Goal: Find specific page/section: Find specific page/section

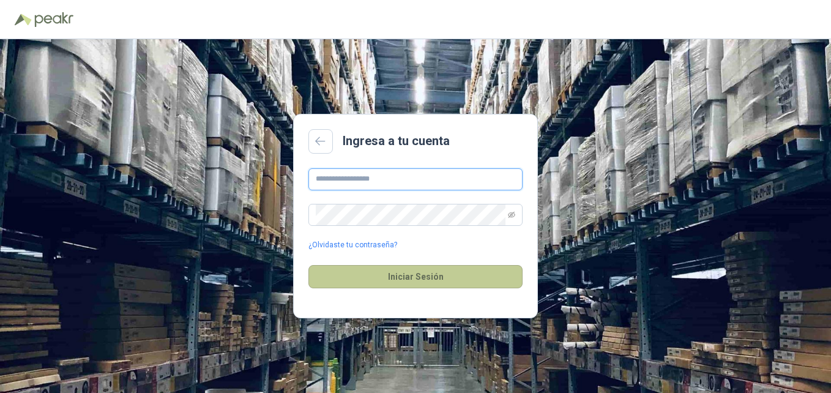
type input "**********"
click at [428, 278] on button "Iniciar Sesión" at bounding box center [415, 276] width 214 height 23
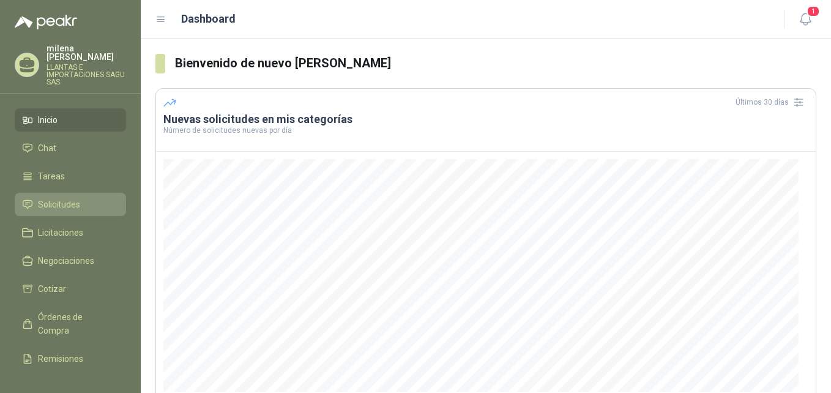
click at [64, 198] on span "Solicitudes" at bounding box center [59, 204] width 42 height 13
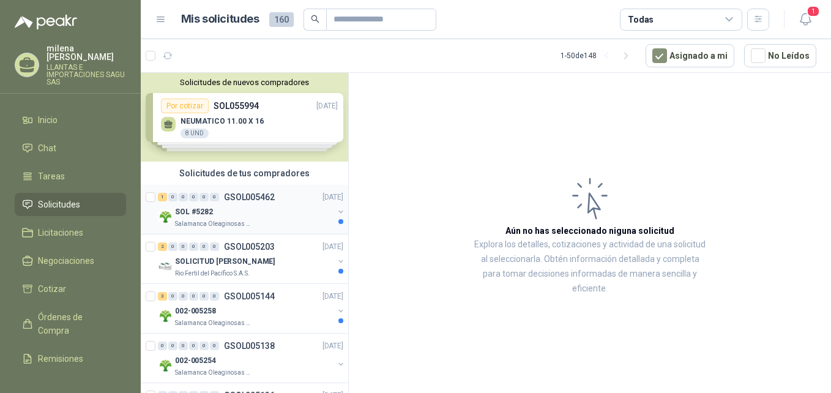
click at [269, 205] on div "SOL #5282" at bounding box center [254, 211] width 158 height 15
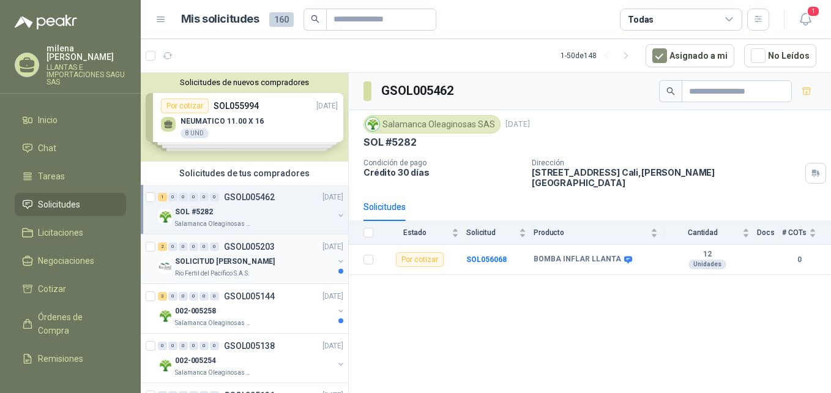
click at [201, 264] on p "SOLICITUD [PERSON_NAME]" at bounding box center [225, 262] width 100 height 12
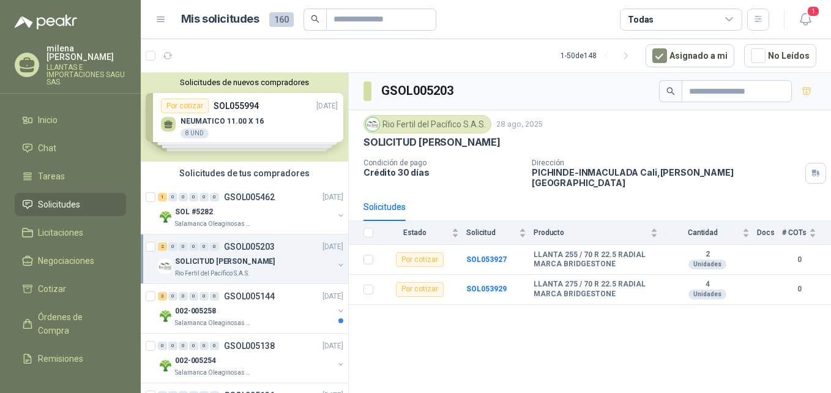
scroll to position [61, 0]
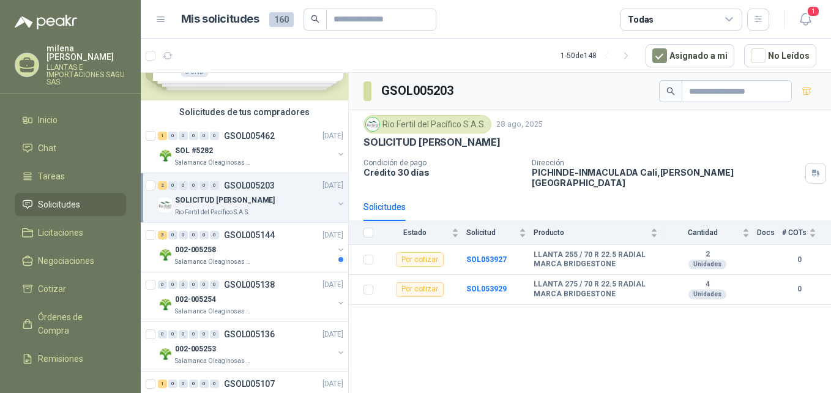
click at [201, 264] on p "Salamanca Oleaginosas SAS" at bounding box center [213, 262] width 77 height 10
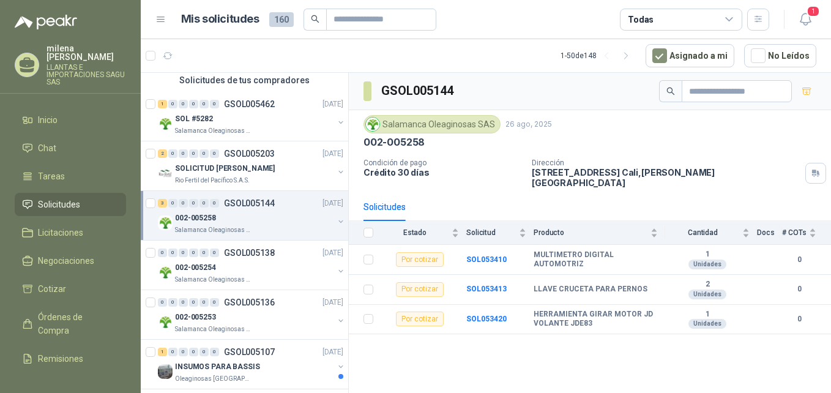
scroll to position [122, 0]
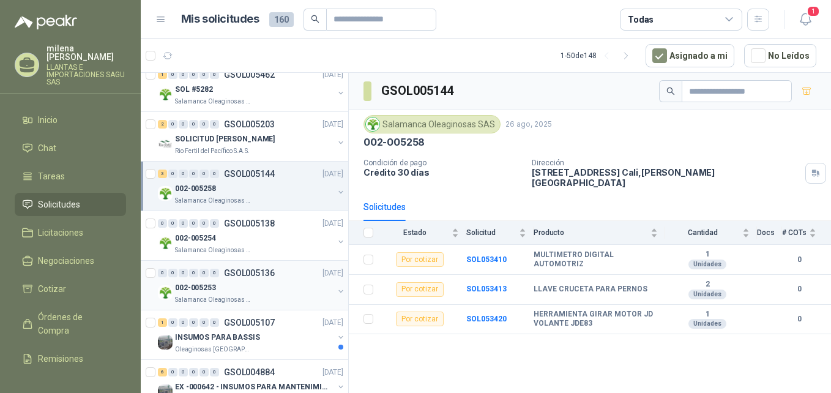
click at [206, 283] on p "002-005253" at bounding box center [195, 288] width 41 height 12
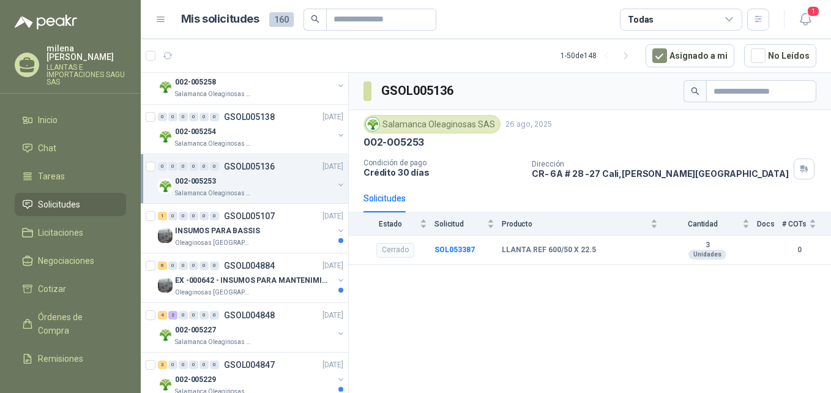
scroll to position [245, 0]
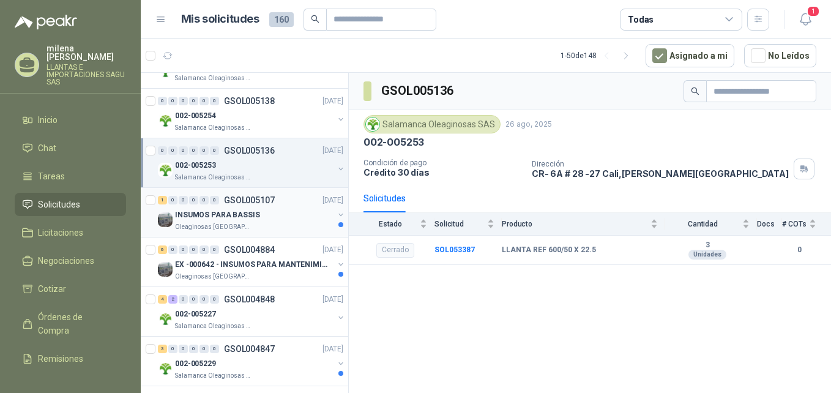
click at [224, 223] on p "Oleaginosas [GEOGRAPHIC_DATA][PERSON_NAME]" at bounding box center [213, 227] width 77 height 10
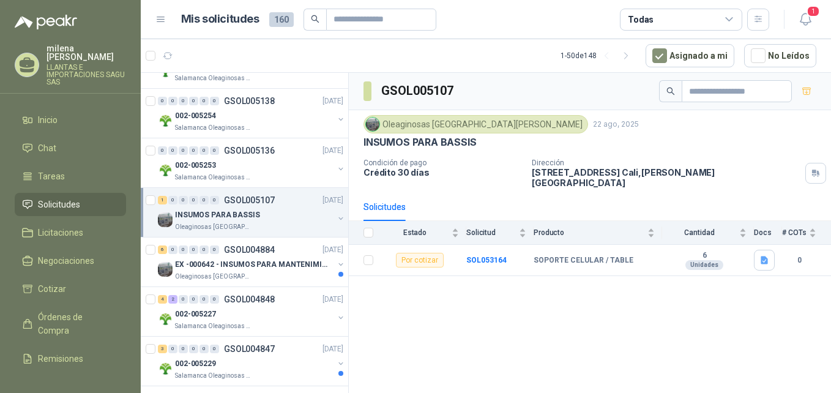
click at [73, 64] on p "LLANTAS E IMPORTACIONES SAGU SAS" at bounding box center [87, 75] width 80 height 22
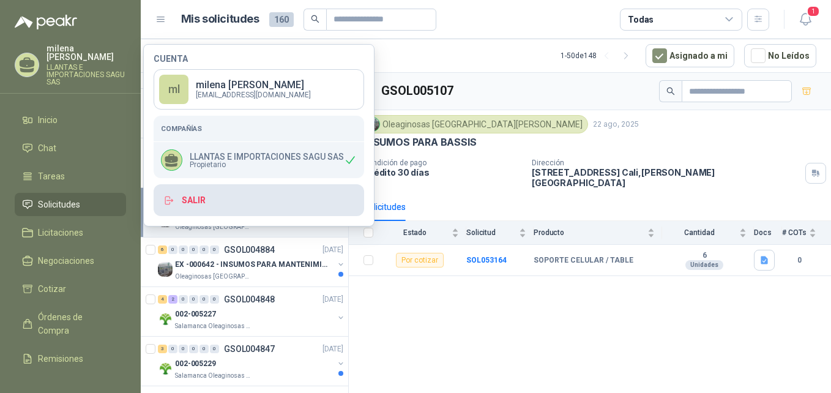
click at [215, 202] on button "Salir" at bounding box center [259, 200] width 211 height 32
